Goal: Answer question/provide support: Share knowledge or assist other users

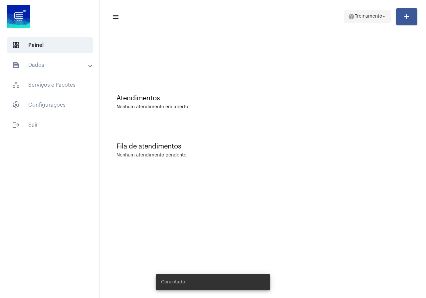
click at [366, 10] on button "help Treinamento arrow_drop_down" at bounding box center [367, 16] width 47 height 13
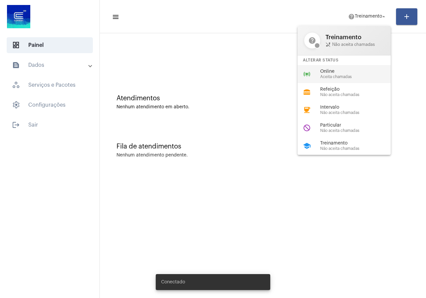
click at [320, 69] on span "Online" at bounding box center [358, 71] width 76 height 5
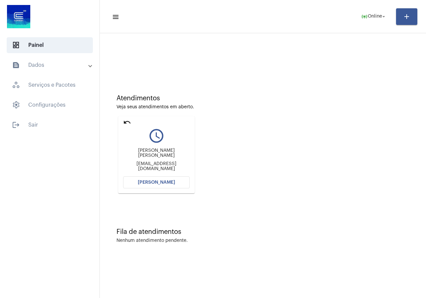
click at [165, 182] on span "[PERSON_NAME]" at bounding box center [156, 182] width 37 height 5
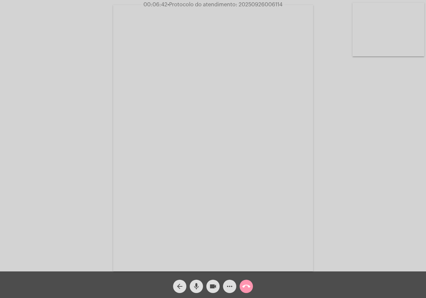
click at [213, 282] on span "videocam" at bounding box center [213, 286] width 8 height 13
click at [210, 281] on span "videocam_off" at bounding box center [213, 286] width 8 height 13
click at [231, 282] on span "more_horiz" at bounding box center [229, 286] width 8 height 13
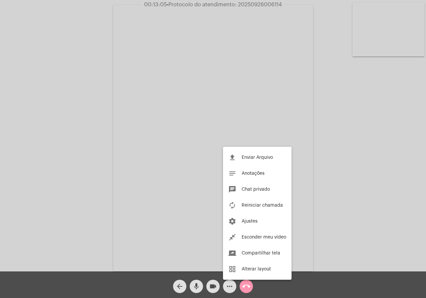
click at [58, 194] on div at bounding box center [213, 149] width 426 height 298
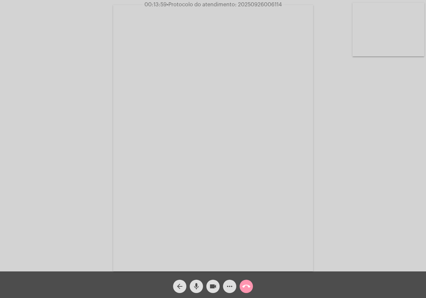
click at [261, 2] on span "• Protocolo do atendimento: 20250926006114" at bounding box center [224, 4] width 115 height 5
copy span "20250926006114"
click at [244, 284] on mat-icon "call_end" at bounding box center [246, 287] width 8 height 8
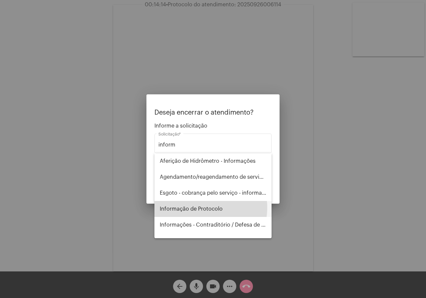
click at [200, 208] on span "Informação de Protocolo" at bounding box center [213, 209] width 106 height 16
type input "Informação de Protocolo"
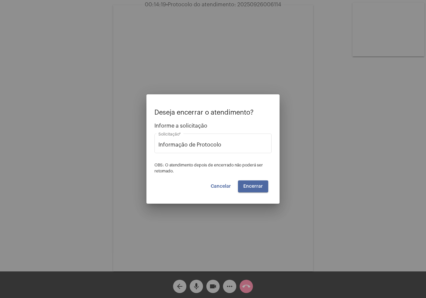
click at [254, 183] on button "Encerrar" at bounding box center [253, 187] width 30 height 12
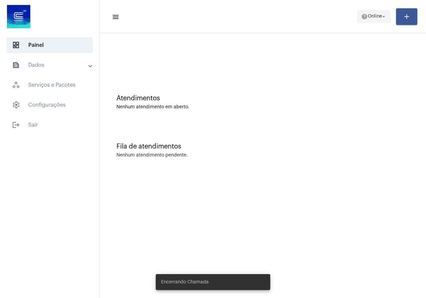
click at [361, 13] on span "help Online arrow_drop_down" at bounding box center [374, 16] width 26 height 12
click at [361, 13] on body "dashboard Painel text_snippet_outlined Dados history_outlined Histórico schedul…" at bounding box center [213, 149] width 426 height 298
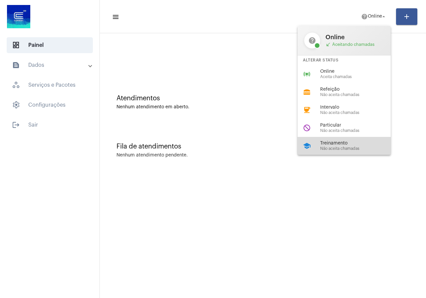
click at [348, 147] on span "Não aceita chamadas" at bounding box center [358, 149] width 76 height 4
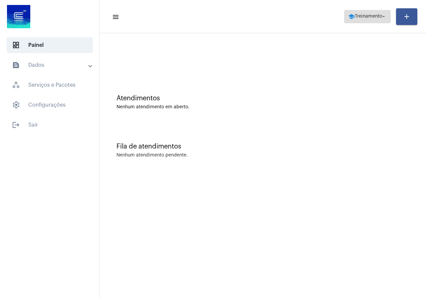
click at [376, 14] on span "Treinamento" at bounding box center [367, 16] width 27 height 5
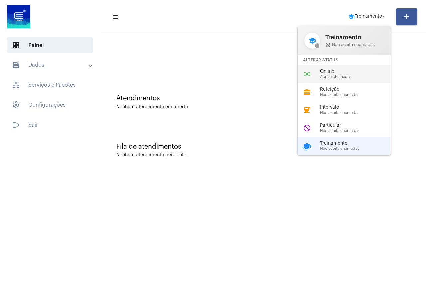
click at [327, 74] on div "Online Aceita chamadas" at bounding box center [358, 74] width 76 height 10
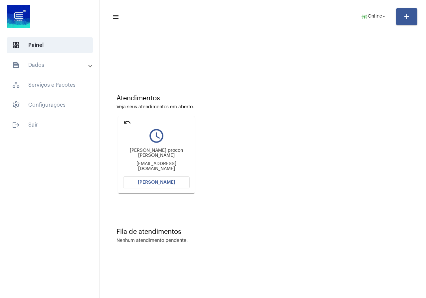
click at [163, 184] on span "[PERSON_NAME]" at bounding box center [156, 182] width 37 height 5
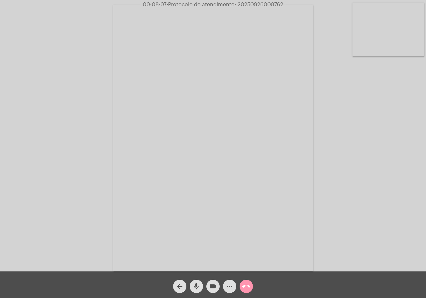
click at [222, 285] on div "more_horiz" at bounding box center [229, 285] width 17 height 17
click at [226, 287] on button "more_horiz" at bounding box center [229, 286] width 13 height 13
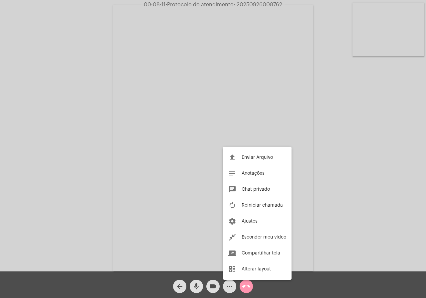
click at [57, 163] on div at bounding box center [213, 149] width 426 height 298
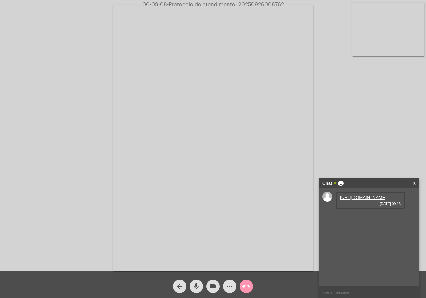
click at [352, 200] on link "[URL][DOMAIN_NAME]" at bounding box center [363, 197] width 46 height 5
click at [357, 238] on link "[URL][DOMAIN_NAME]" at bounding box center [363, 235] width 46 height 5
click at [60, 140] on div "Acessando Câmera e Microfone..." at bounding box center [213, 138] width 424 height 272
click at [210, 286] on mat-icon "videocam" at bounding box center [213, 287] width 8 height 8
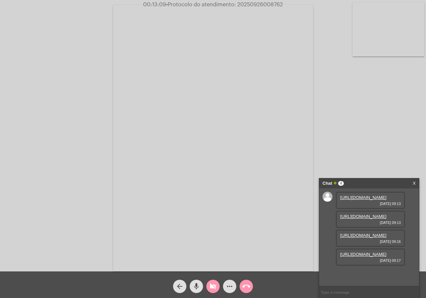
scroll to position [40, 0]
click at [213, 282] on span "videocam_off" at bounding box center [213, 286] width 8 height 13
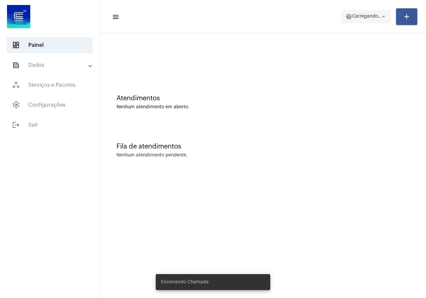
click at [354, 18] on span "Carregando..." at bounding box center [367, 16] width 30 height 5
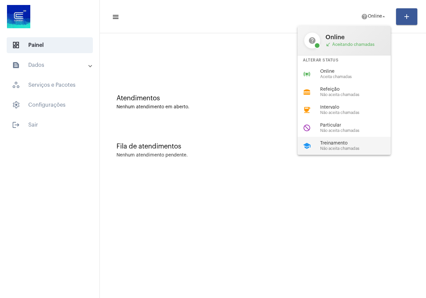
click at [331, 144] on span "Treinamento" at bounding box center [358, 143] width 76 height 5
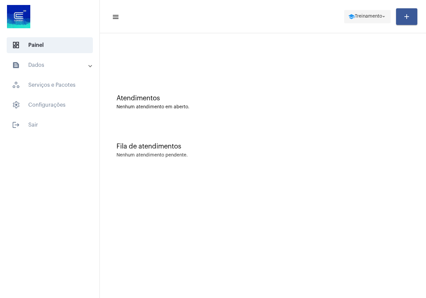
click at [361, 19] on span "school Treinamento arrow_drop_down" at bounding box center [367, 16] width 39 height 12
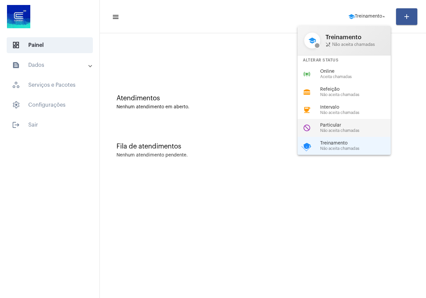
click at [357, 121] on div "do_not_disturb Particular Não aceita chamadas" at bounding box center [349, 128] width 104 height 18
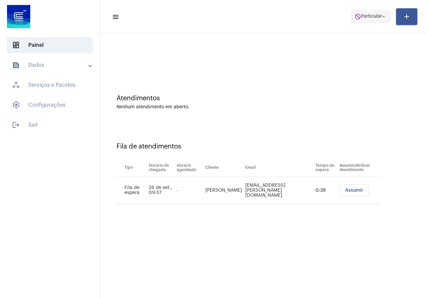
click at [370, 21] on span "do_not_disturb Particular arrow_drop_down" at bounding box center [370, 16] width 32 height 12
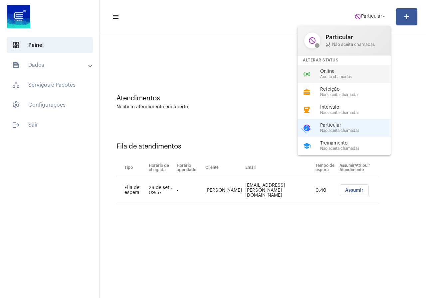
click at [338, 70] on span "Online" at bounding box center [358, 71] width 76 height 5
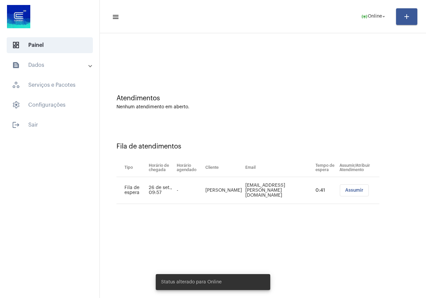
click at [350, 189] on span "Assumir" at bounding box center [354, 190] width 18 height 5
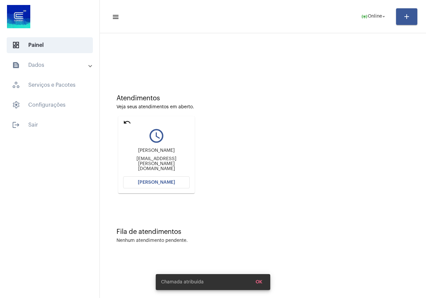
click at [168, 186] on button "[PERSON_NAME]" at bounding box center [156, 183] width 66 height 12
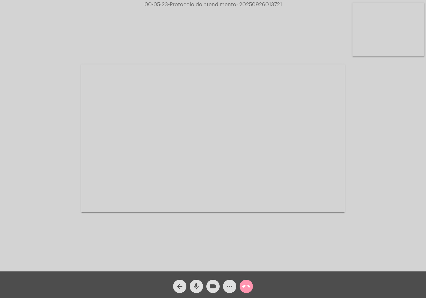
click at [213, 293] on span "videocam" at bounding box center [213, 286] width 8 height 13
click at [214, 290] on mat-icon "videocam_off" at bounding box center [213, 287] width 8 height 8
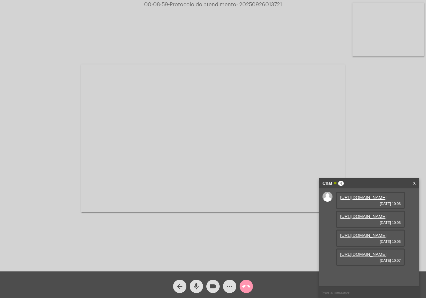
scroll to position [40, 0]
click at [375, 200] on link "https://neft-transfer-bucket.s3.amazonaws.com/temp-473ae4fc-e25b-a66b-4ad4-b413…" at bounding box center [363, 197] width 46 height 5
click at [349, 219] on link "https://neft-transfer-bucket.s3.amazonaws.com/temp-54902b21-779e-1358-d982-551e…" at bounding box center [363, 216] width 46 height 5
click at [371, 200] on link "https://neft-transfer-bucket.s3.amazonaws.com/temp-473ae4fc-e25b-a66b-4ad4-b413…" at bounding box center [363, 197] width 46 height 5
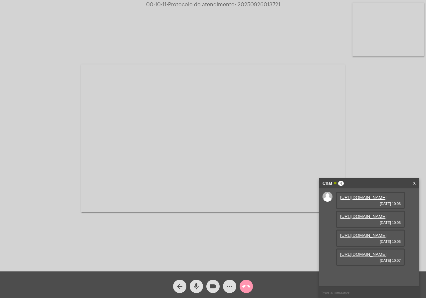
click at [367, 238] on link "https://neft-transfer-bucket.s3.amazonaws.com/temp-0784079a-ade8-207b-6eef-7da5…" at bounding box center [363, 235] width 46 height 5
click at [209, 286] on mat-icon "videocam" at bounding box center [213, 287] width 8 height 8
click at [375, 257] on link "https://neft-transfer-bucket.s3.amazonaws.com/temp-35aa8ef9-713c-b15f-ccd2-3198…" at bounding box center [363, 254] width 46 height 5
